Goal: Task Accomplishment & Management: Manage account settings

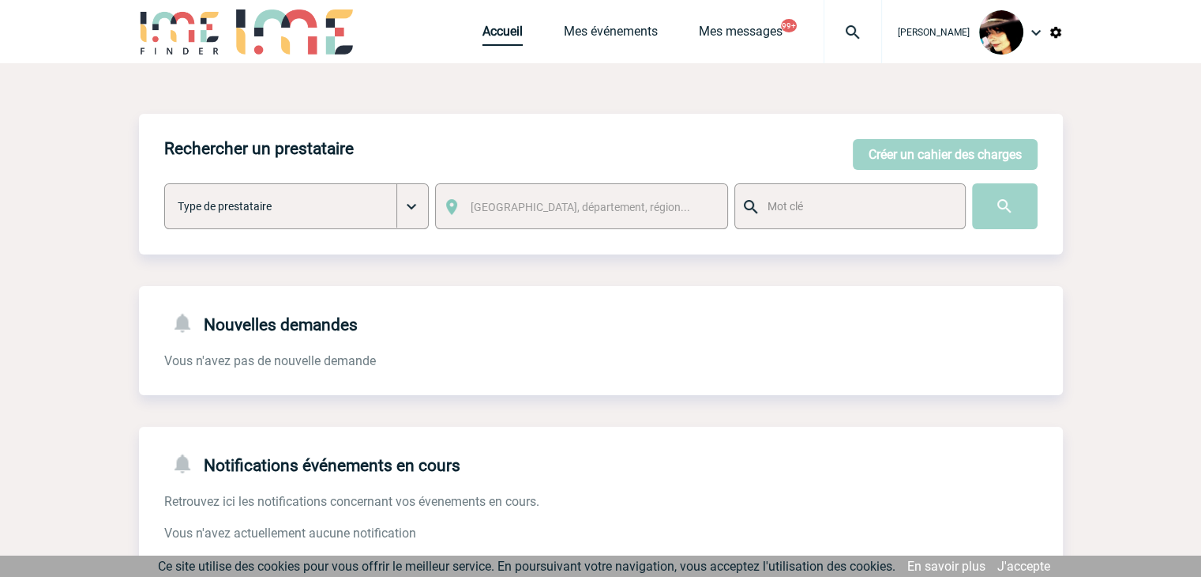
click at [483, 42] on link "Accueil" at bounding box center [503, 35] width 40 height 22
click at [843, 23] on img at bounding box center [853, 32] width 57 height 19
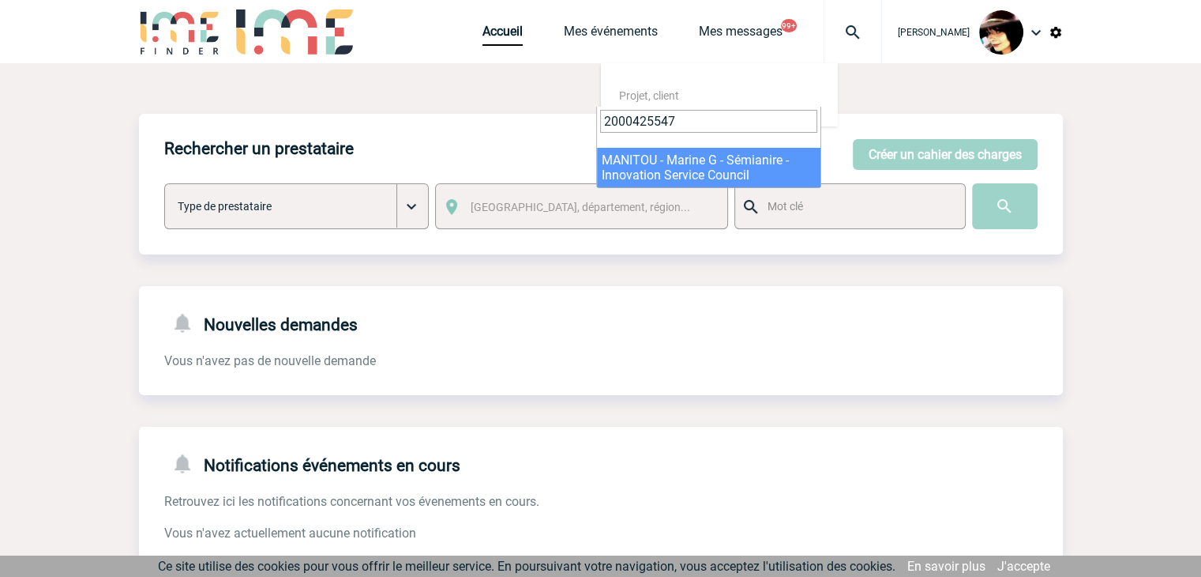
type input "2000425547"
select select "25048"
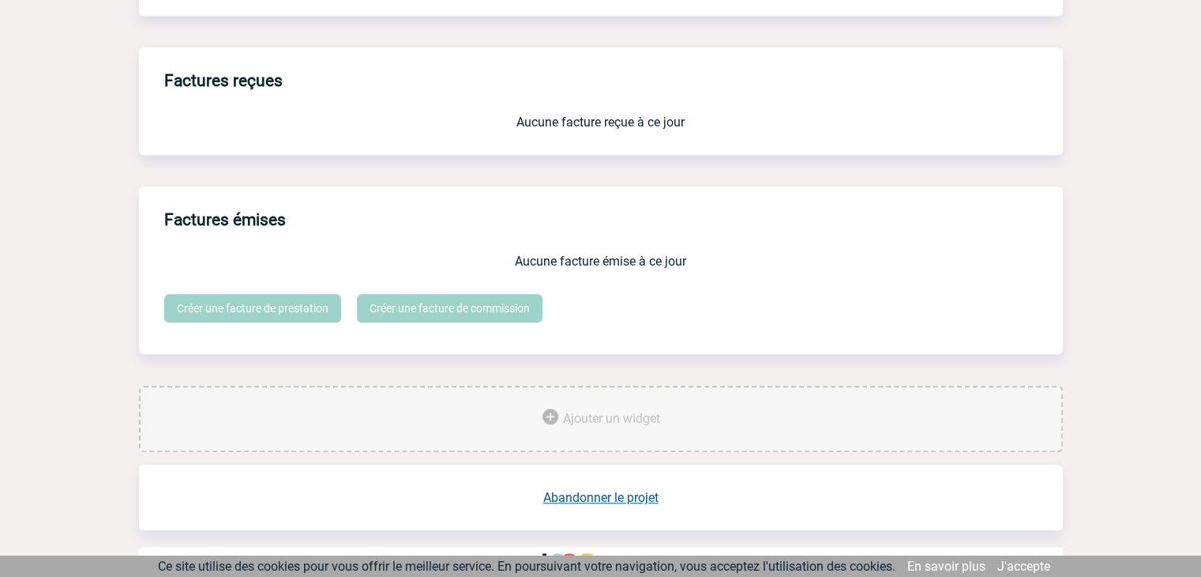
scroll to position [1306, 0]
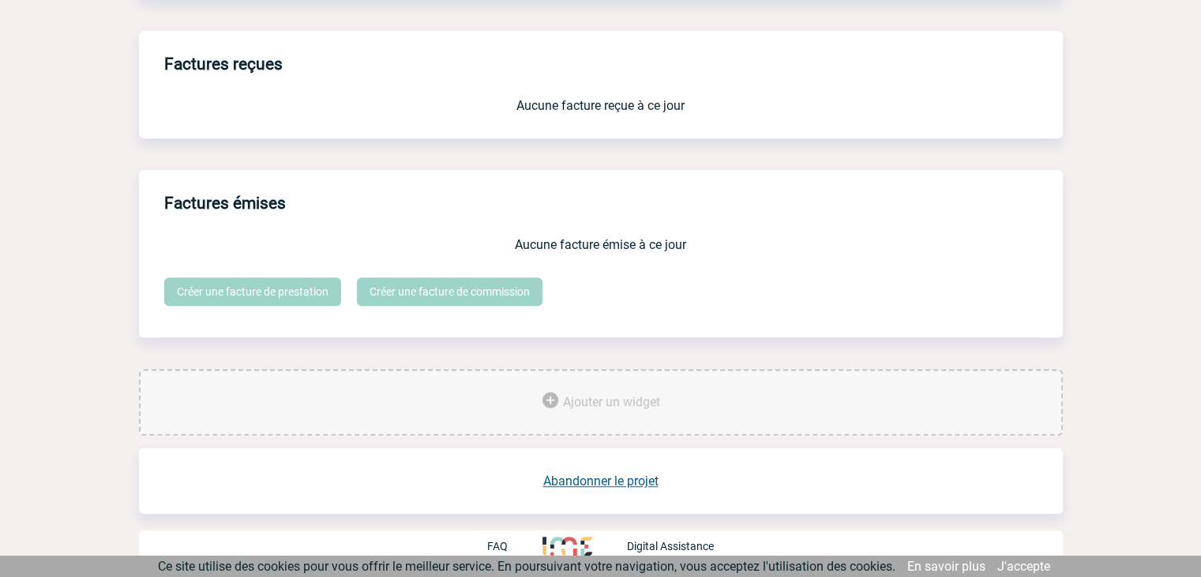
click at [608, 475] on link "Abandonner le projet" at bounding box center [600, 480] width 115 height 15
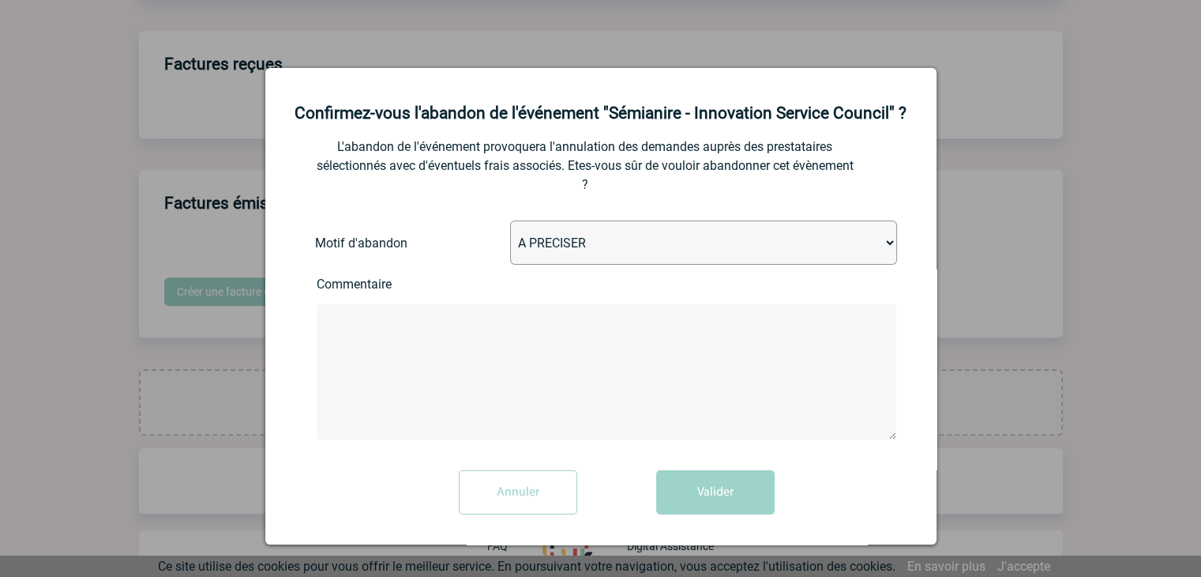
click at [578, 249] on select "A PRECISER Projet annulé Projet reporté Evénement organisé en interne A fait ap…" at bounding box center [703, 242] width 387 height 44
select select "ABANDON_PROJET_10"
click at [510, 222] on select "A PRECISER Projet annulé Projet reporté Evénement organisé en interne A fait ap…" at bounding box center [703, 242] width 387 height 44
click at [715, 483] on button "Valider" at bounding box center [715, 492] width 118 height 44
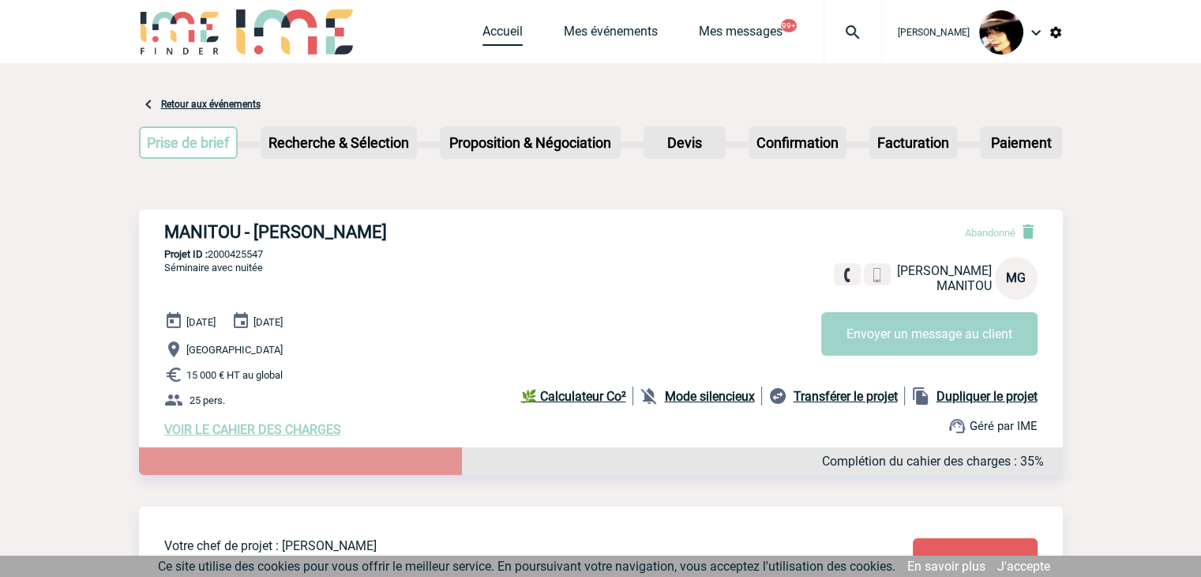
click at [483, 37] on link "Accueil" at bounding box center [503, 35] width 40 height 22
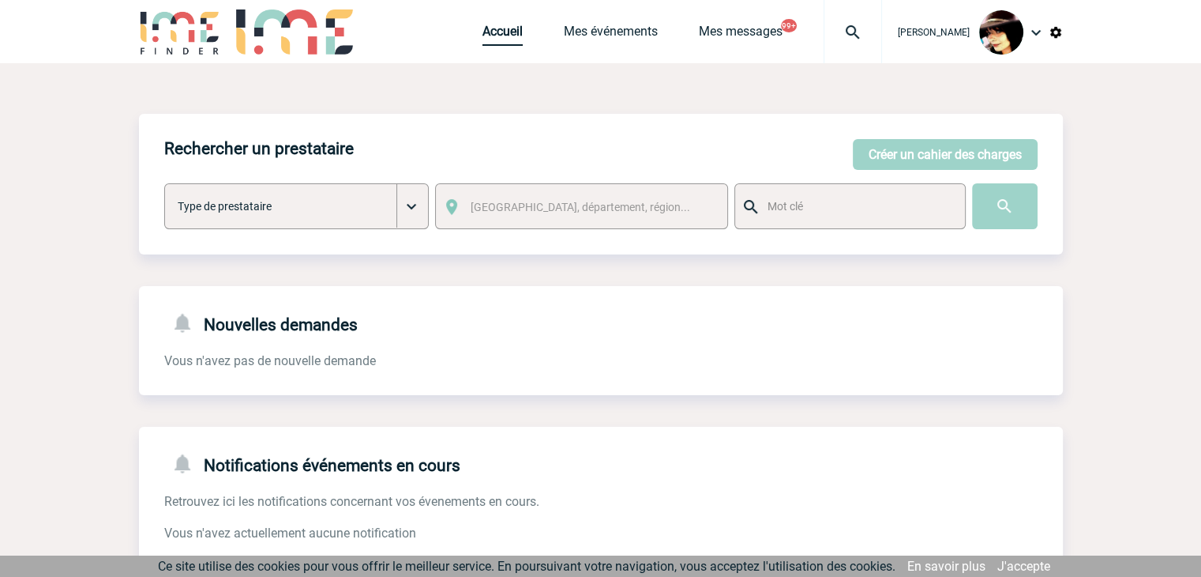
click at [483, 35] on link "Accueil" at bounding box center [503, 35] width 40 height 22
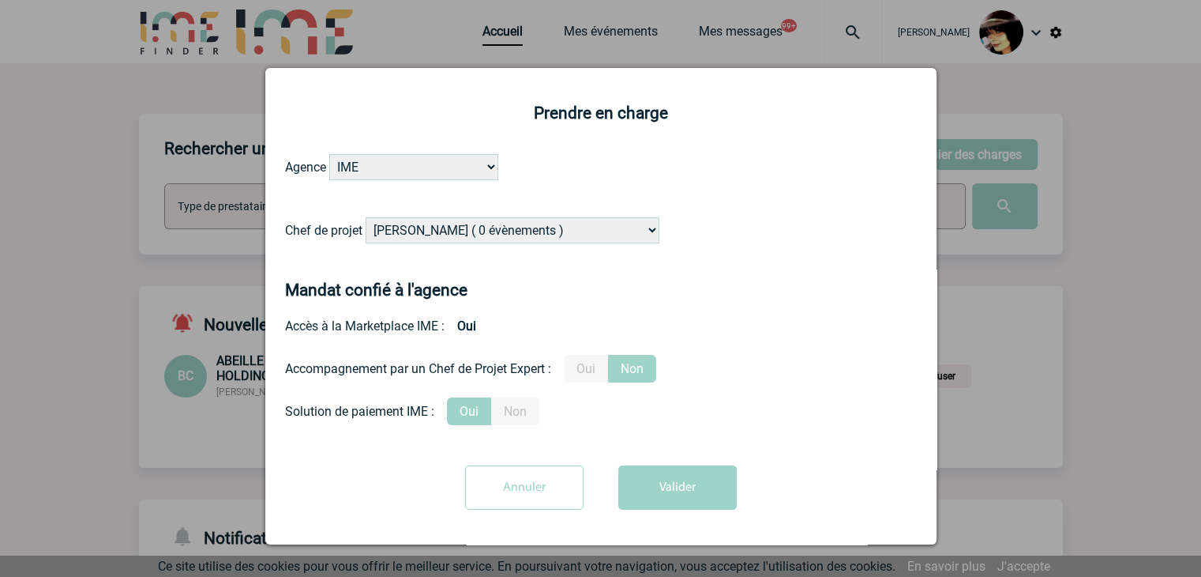
select select "131234"
drag, startPoint x: 0, startPoint y: 0, endPoint x: 472, endPoint y: 231, distance: 525.2
click at [472, 231] on select "[PERSON_NAME] ( 0 évènements ) [PERSON_NAME] ( 198 évènements ) [PERSON_NAME] (…" at bounding box center [513, 230] width 294 height 26
click at [594, 370] on label "Oui" at bounding box center [586, 369] width 44 height 28
click at [0, 0] on input "Oui" at bounding box center [0, 0] width 0 height 0
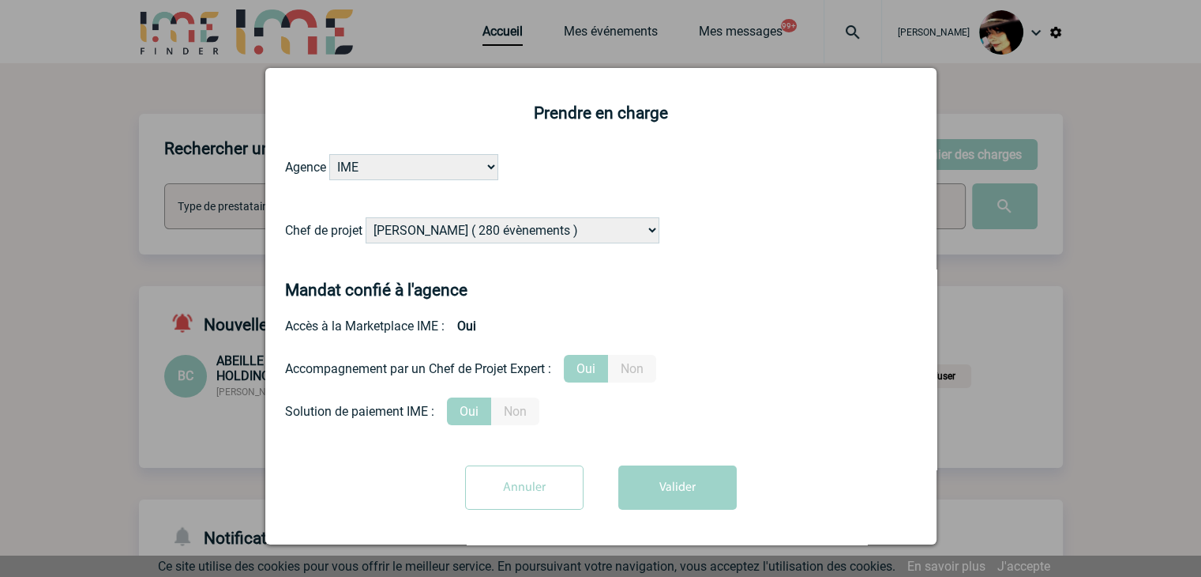
click at [683, 483] on button "Valider" at bounding box center [677, 487] width 118 height 44
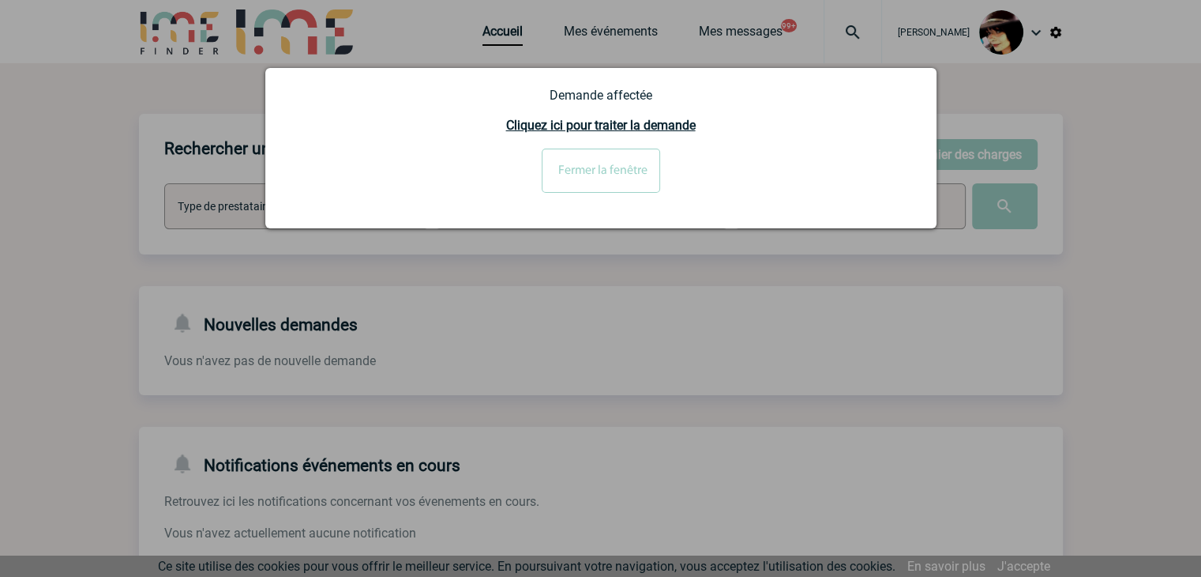
click at [586, 169] on input "Fermer la fenêtre" at bounding box center [601, 170] width 118 height 44
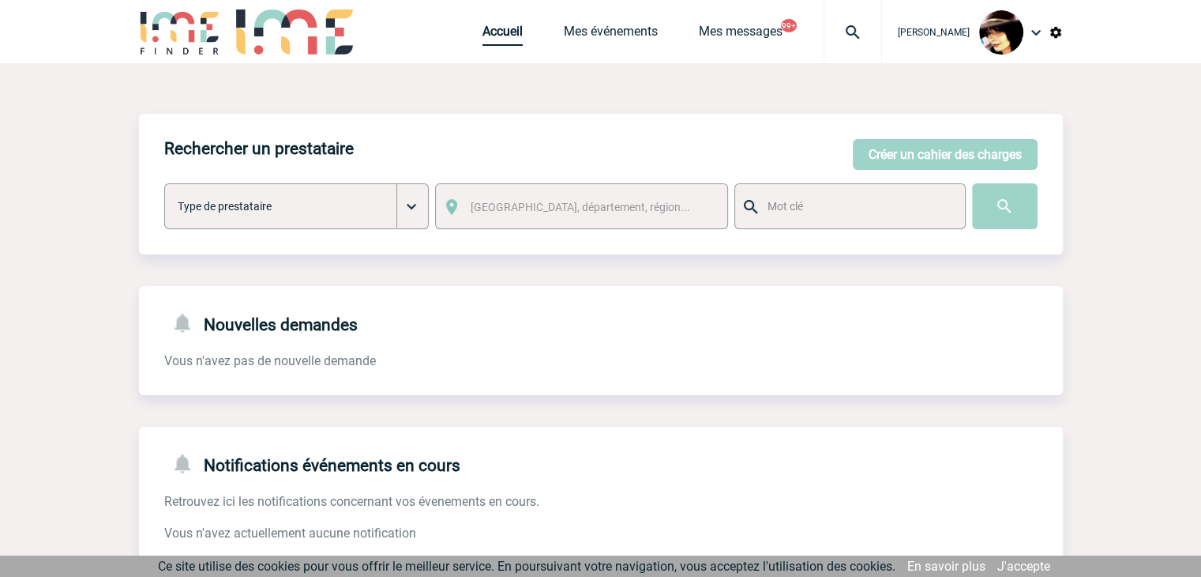
click at [488, 34] on link "Accueil" at bounding box center [503, 35] width 40 height 22
